Goal: Information Seeking & Learning: Compare options

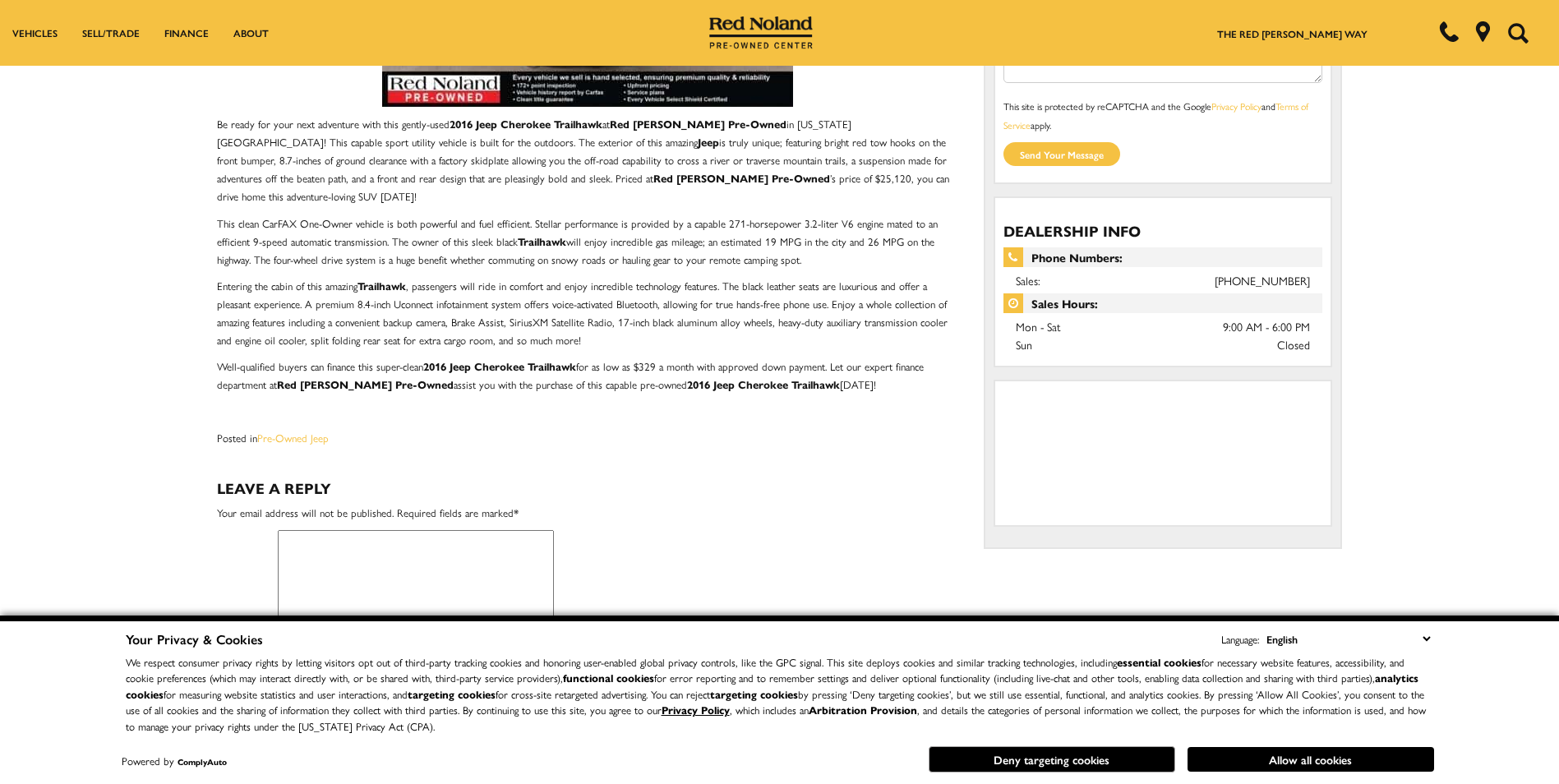
scroll to position [493, 0]
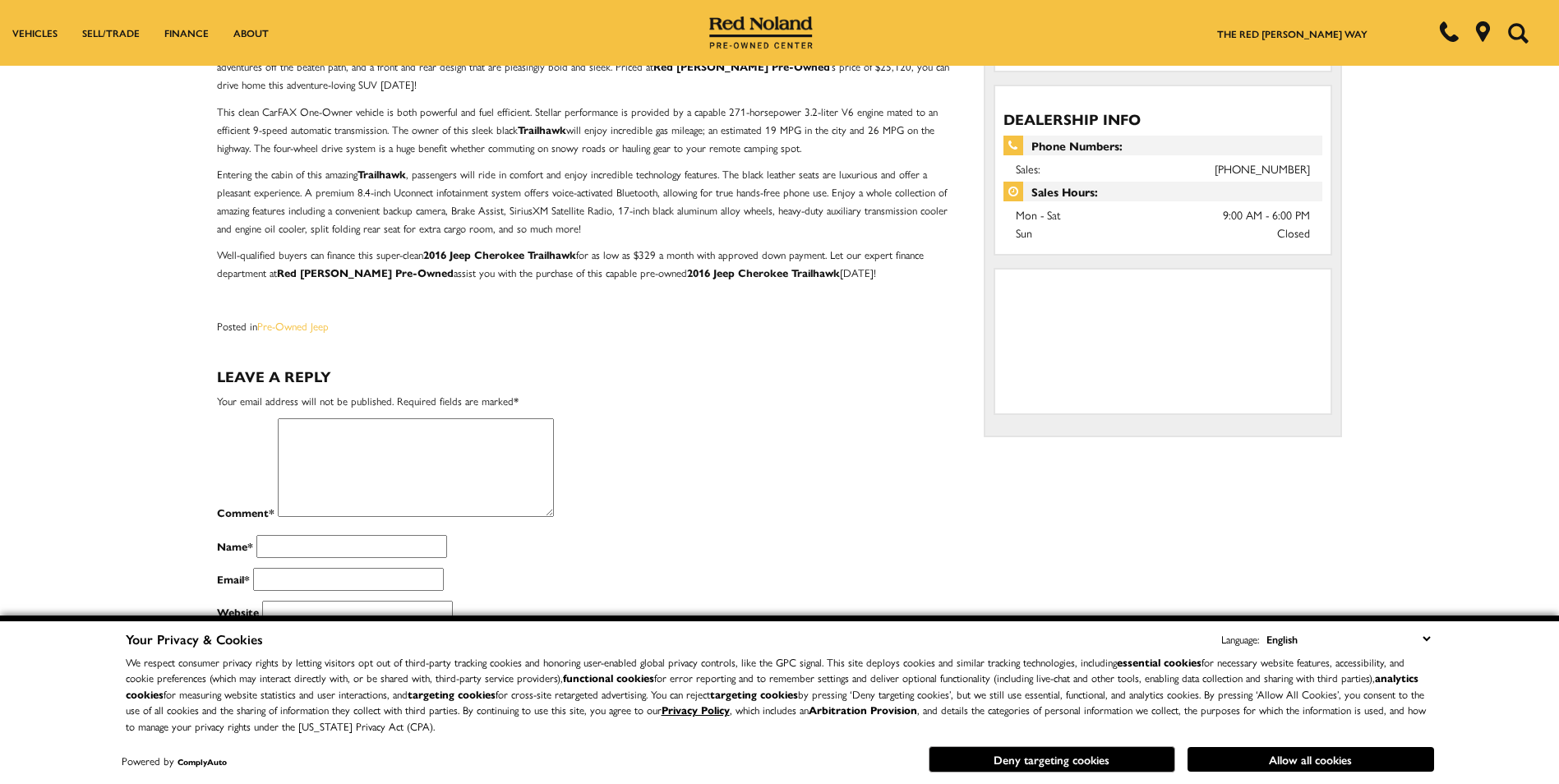
click at [1426, 636] on select "English Spanish / Español English / United Kingdom Korean / 한국어 Vietnamese / Ti…" at bounding box center [1348, 638] width 172 height 19
click at [1058, 517] on div "Adventure-Ready 2016 Jeep Cherokee Trailhawk For Sale at Red Noland PreOwned Fe…" at bounding box center [780, 157] width 1150 height 1152
click at [1323, 765] on button "Allow all cookies" at bounding box center [1310, 759] width 247 height 25
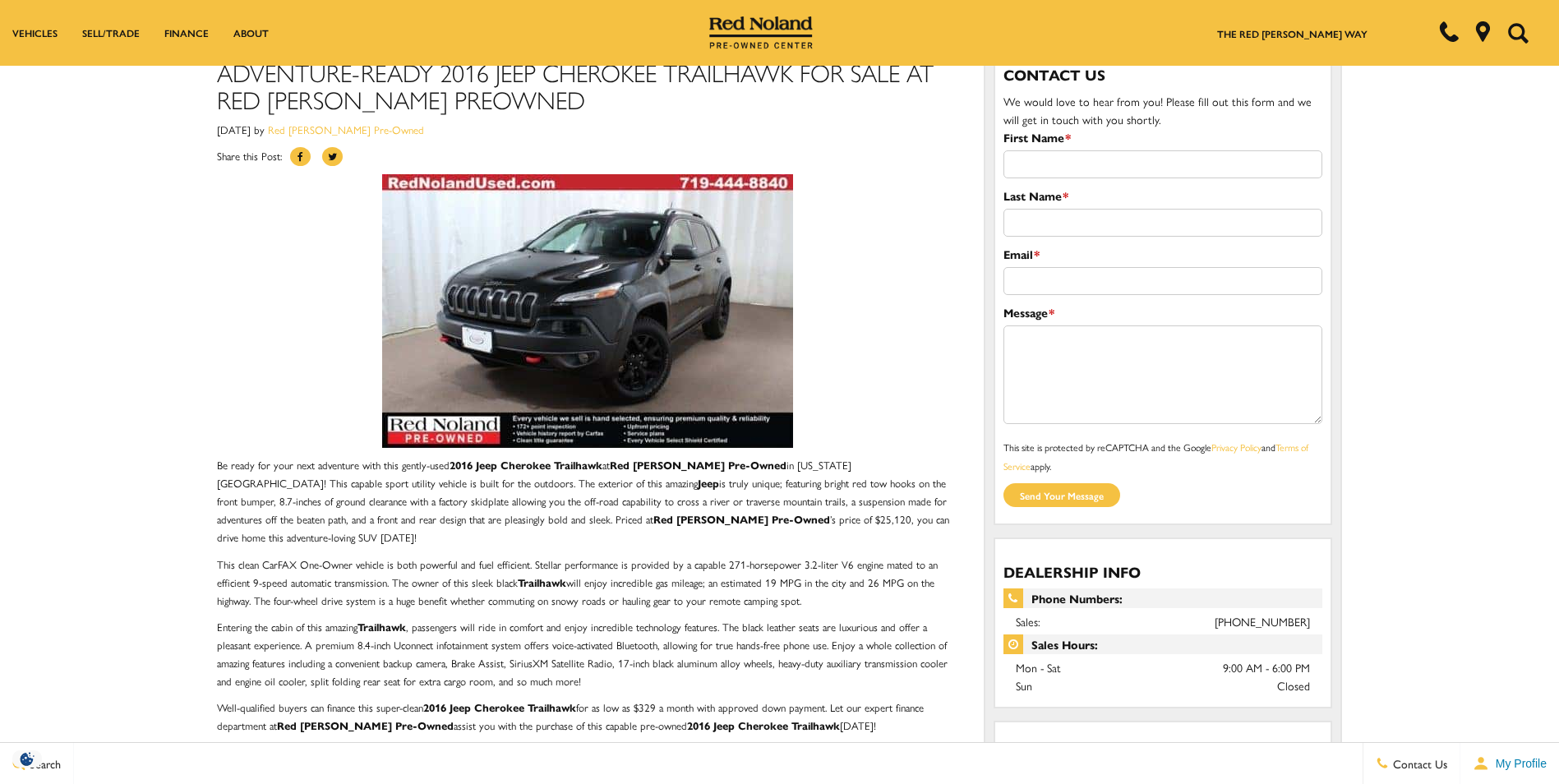
scroll to position [0, 0]
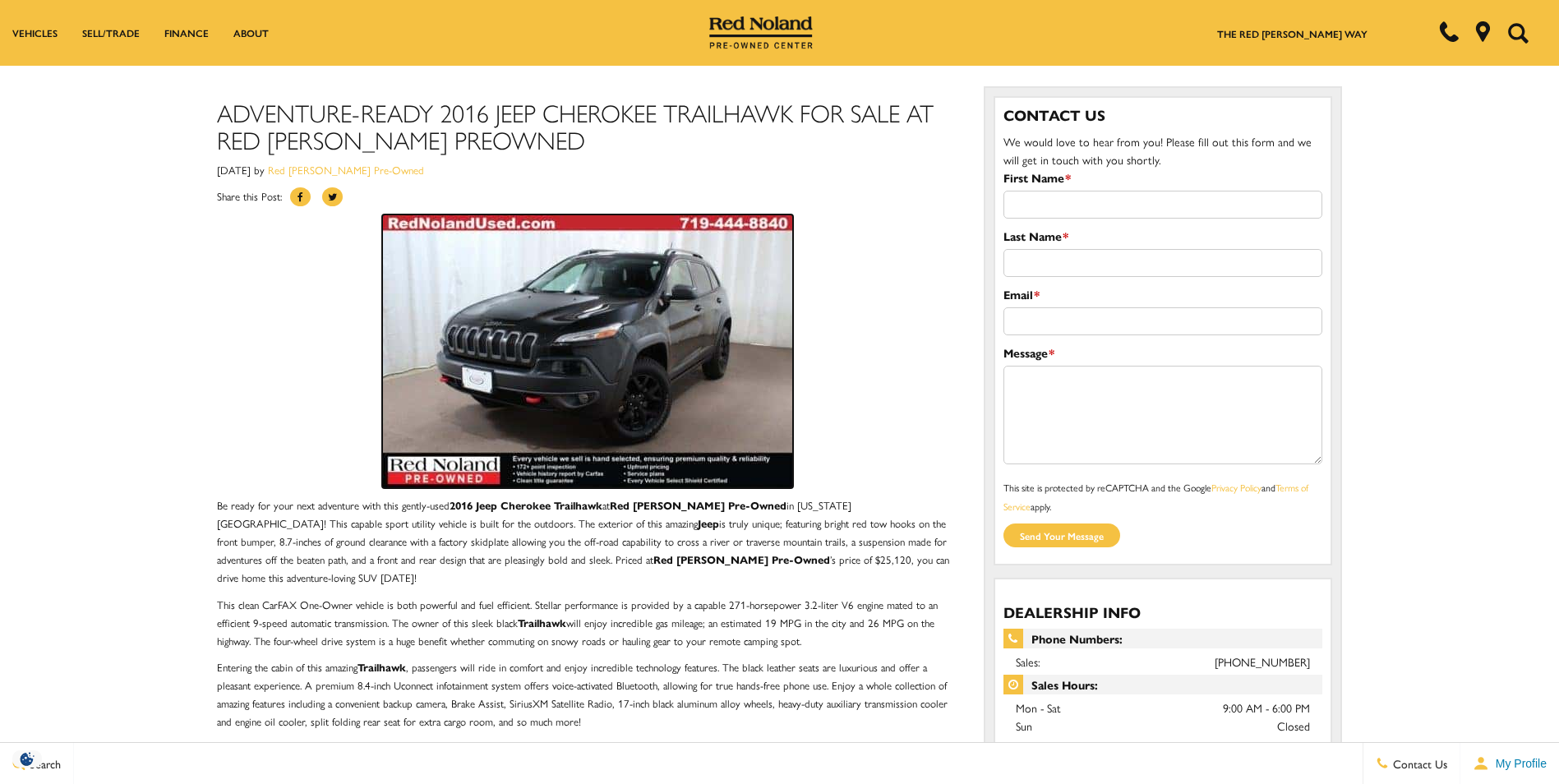
click at [501, 356] on img at bounding box center [587, 351] width 411 height 274
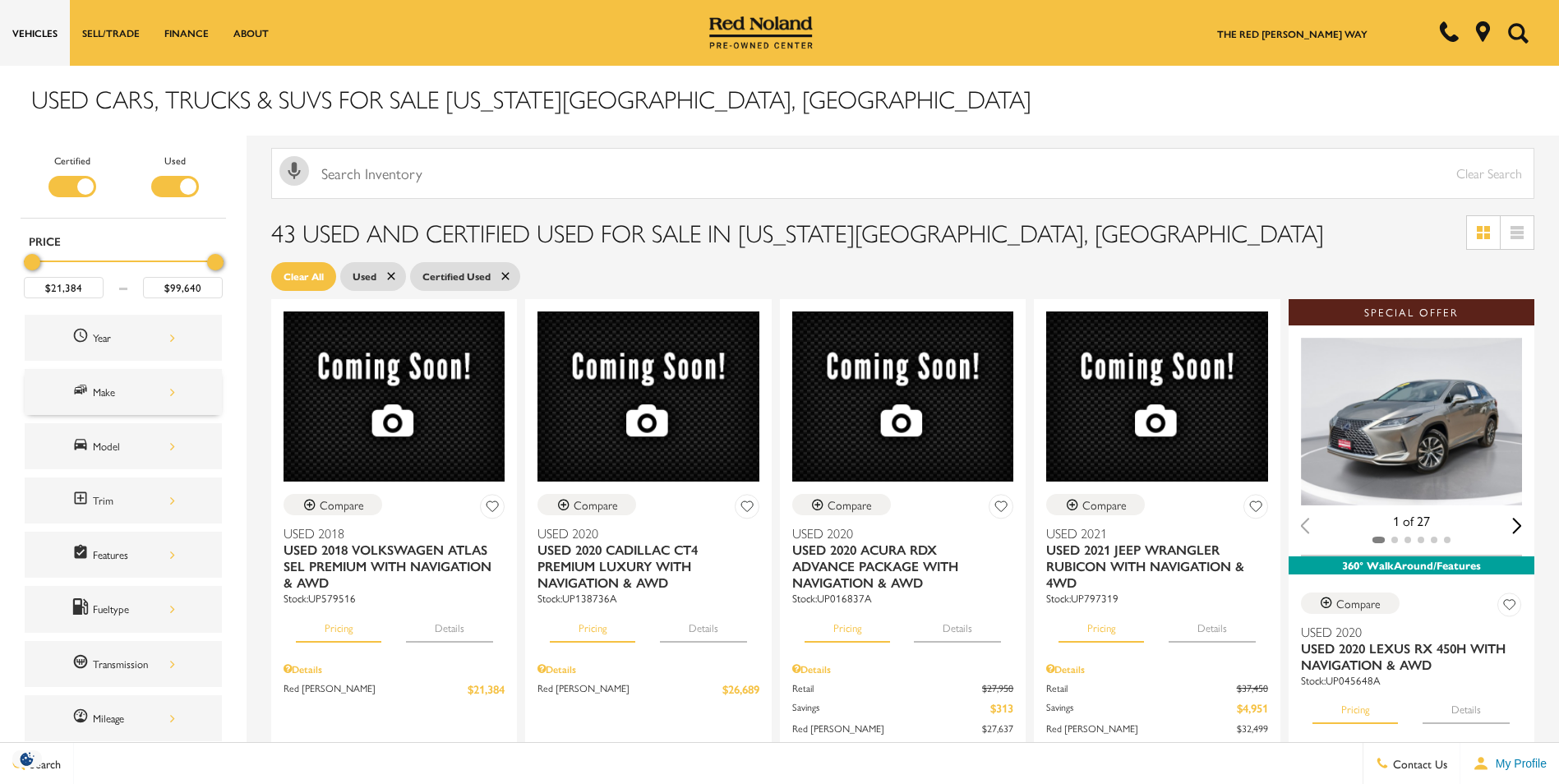
click at [107, 394] on div "Make" at bounding box center [134, 392] width 82 height 18
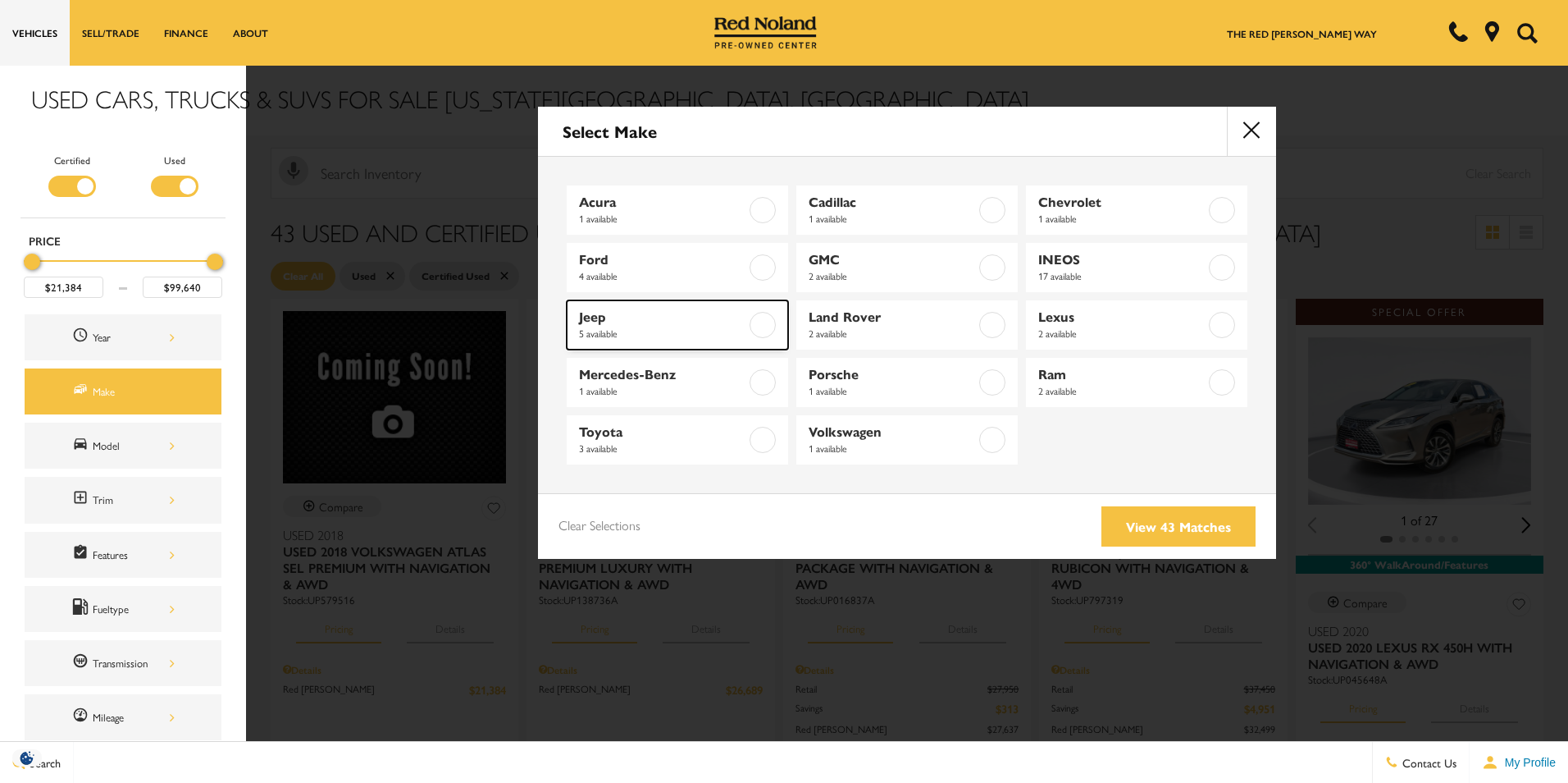
click at [620, 318] on span "Jeep" at bounding box center [663, 316] width 167 height 16
type input "$32,499"
type input "$73,998"
checkbox input "true"
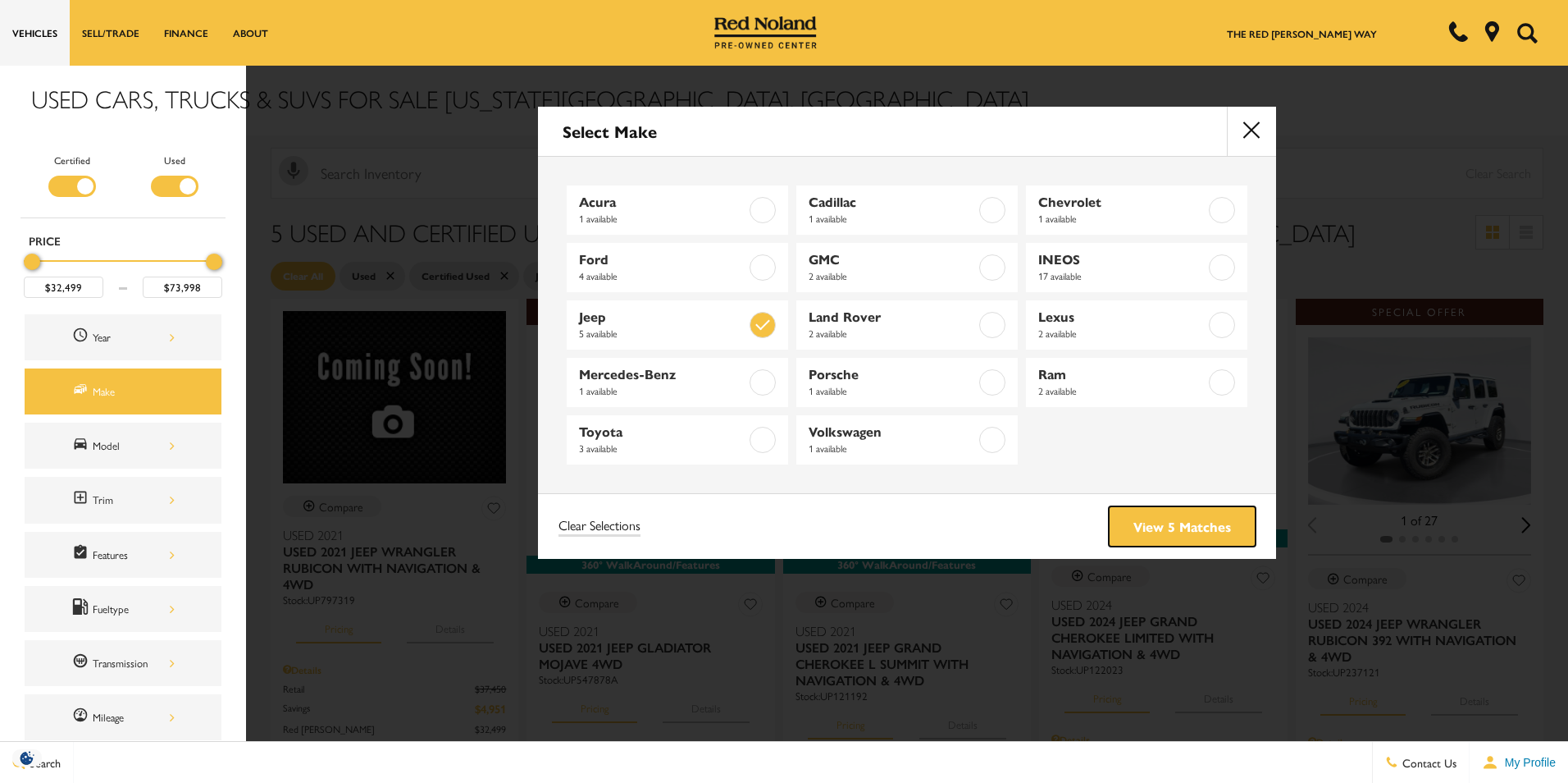
click at [1133, 523] on link "View 5 Matches" at bounding box center [1183, 527] width 147 height 40
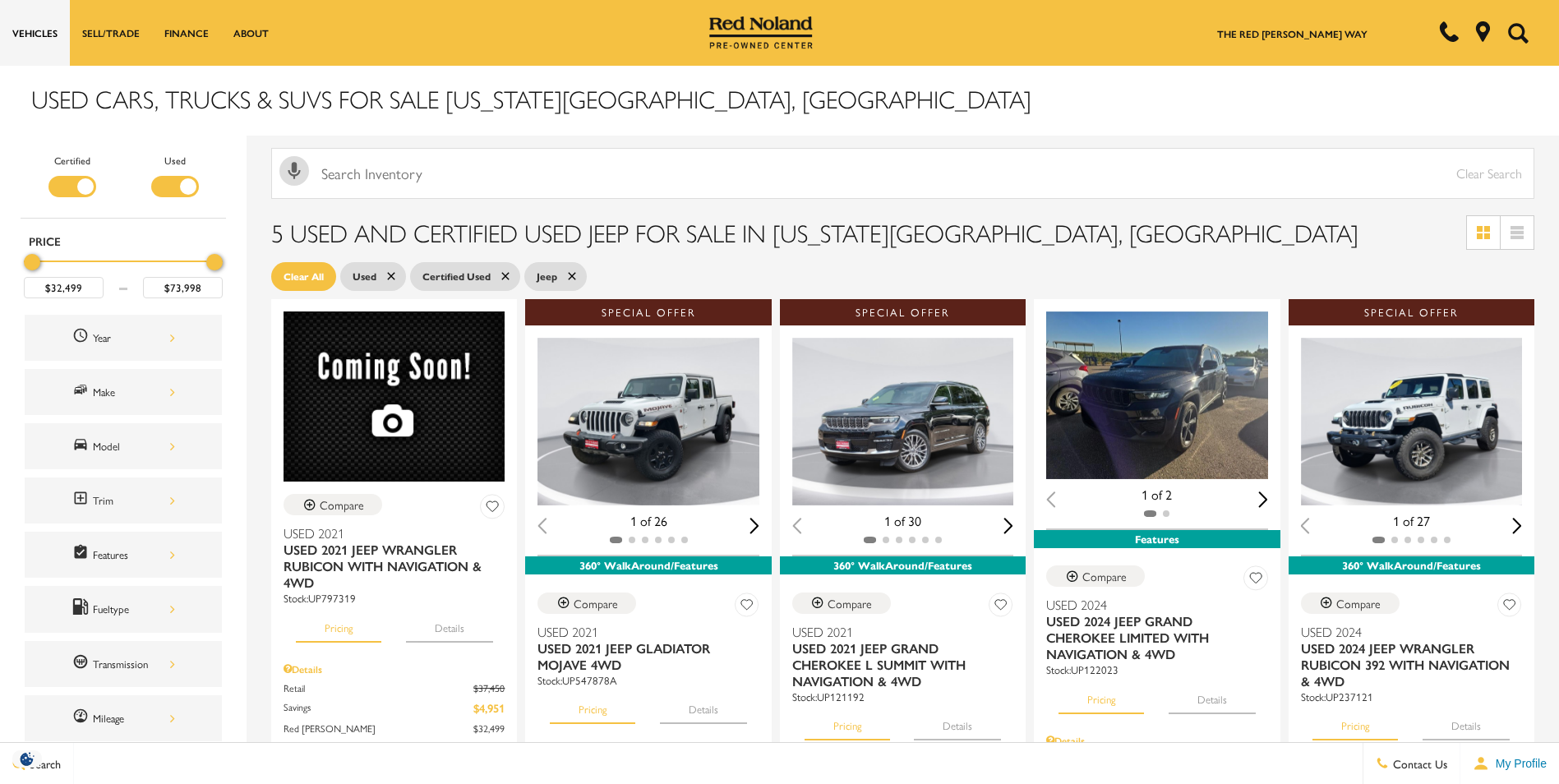
click at [168, 188] on div "Filter by Vehicle Type" at bounding box center [175, 186] width 47 height 21
